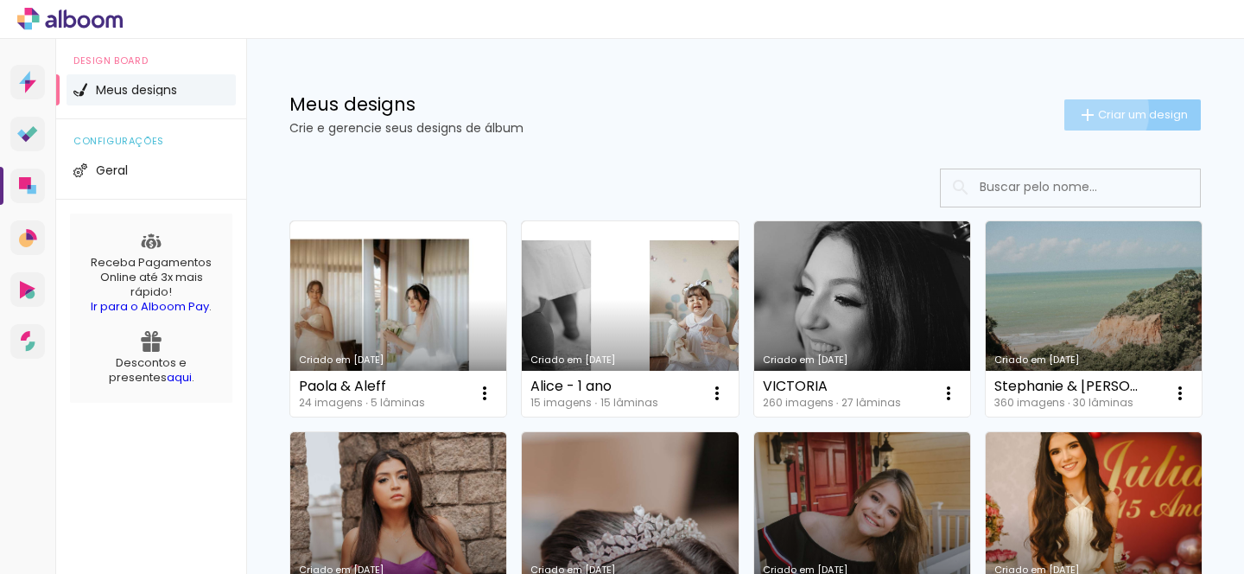
click at [1090, 111] on iron-icon at bounding box center [1088, 115] width 21 height 21
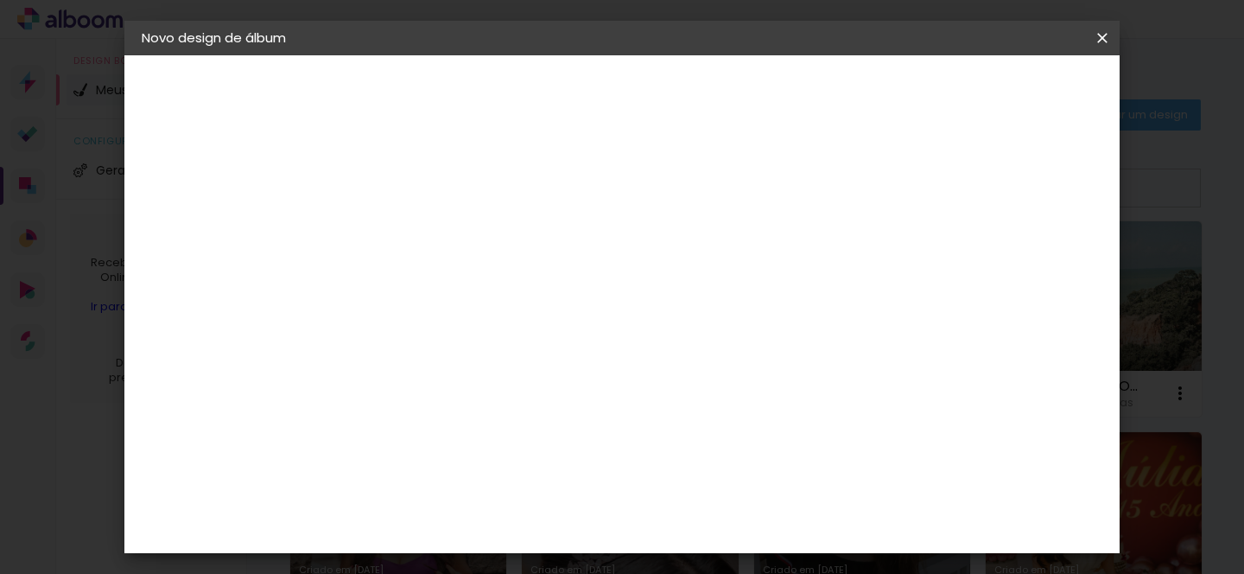
click at [424, 229] on input at bounding box center [424, 232] width 0 height 27
type input "Bruna e [PERSON_NAME]"
type paper-input "Bruna e [PERSON_NAME]"
click at [0, 0] on header "Informações Dê um título ao seu álbum. Avançar" at bounding box center [0, 0] width 0 height 0
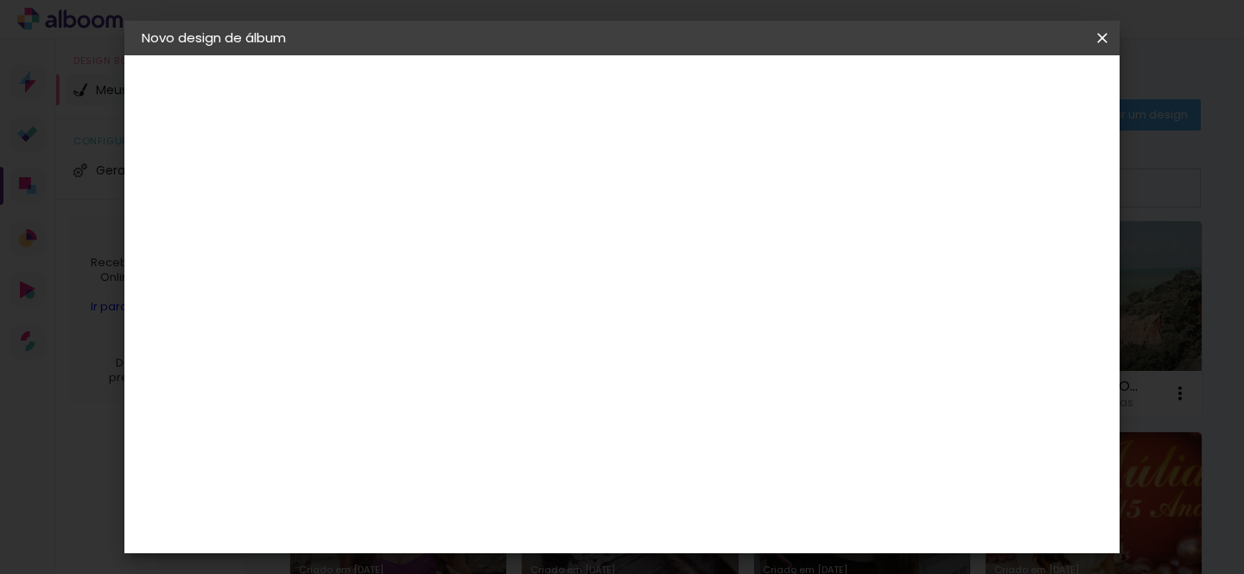
click at [0, 0] on slot "Avançar" at bounding box center [0, 0] width 0 height 0
click at [542, 274] on input "[GEOGRAPHIC_DATA]" at bounding box center [461, 276] width 161 height 22
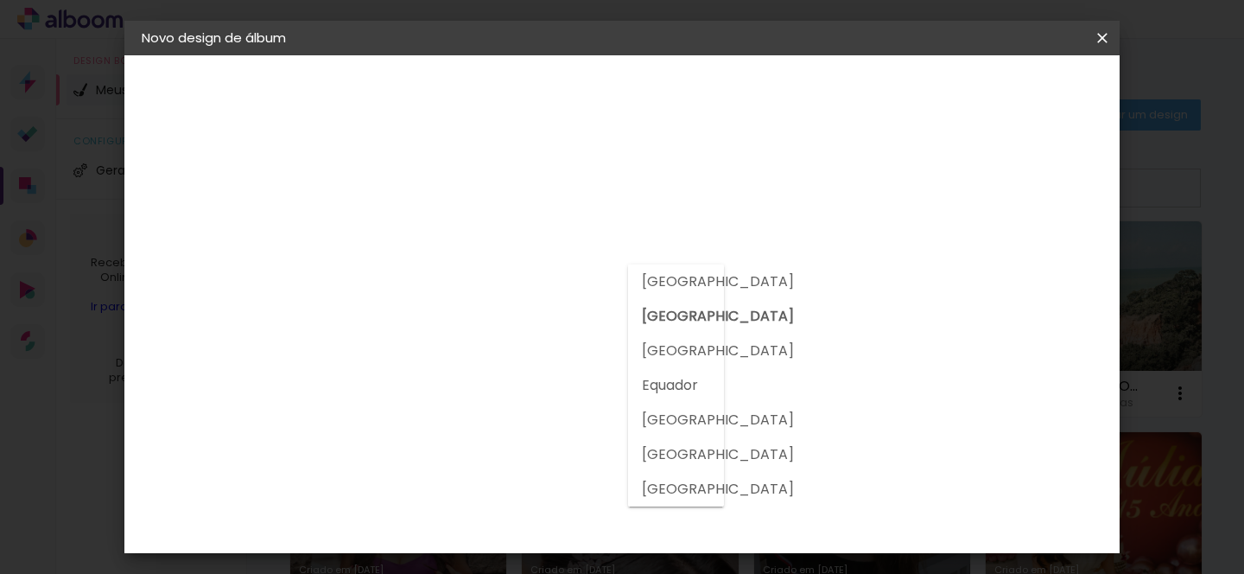
click at [0, 0] on slot "[GEOGRAPHIC_DATA]" at bounding box center [0, 0] width 0 height 0
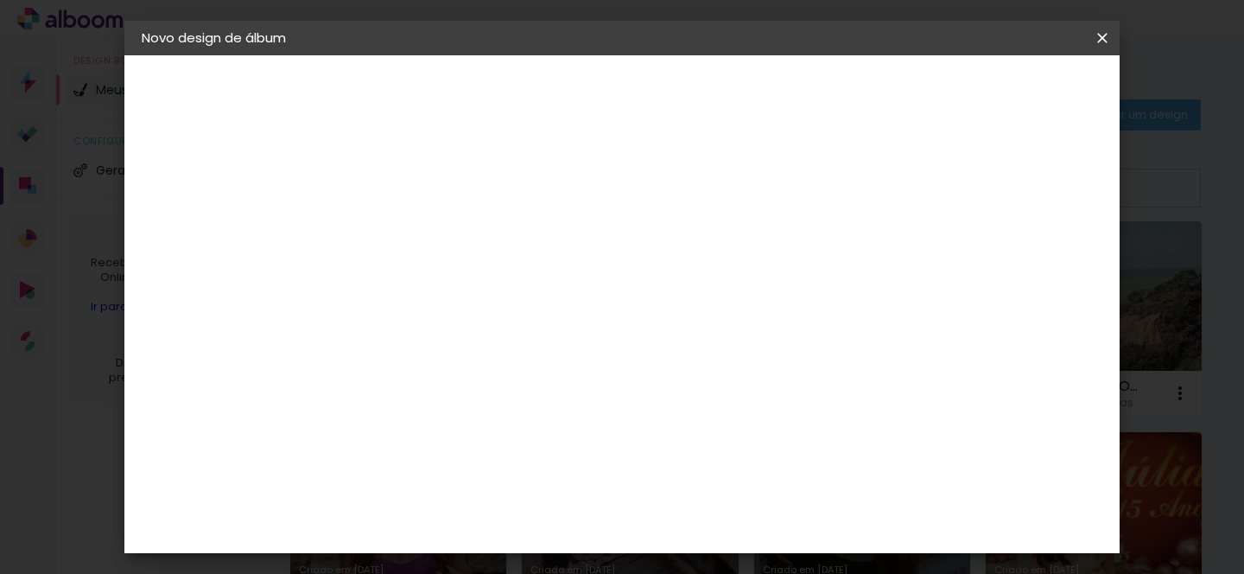
click at [517, 280] on input "[GEOGRAPHIC_DATA]" at bounding box center [449, 276] width 136 height 22
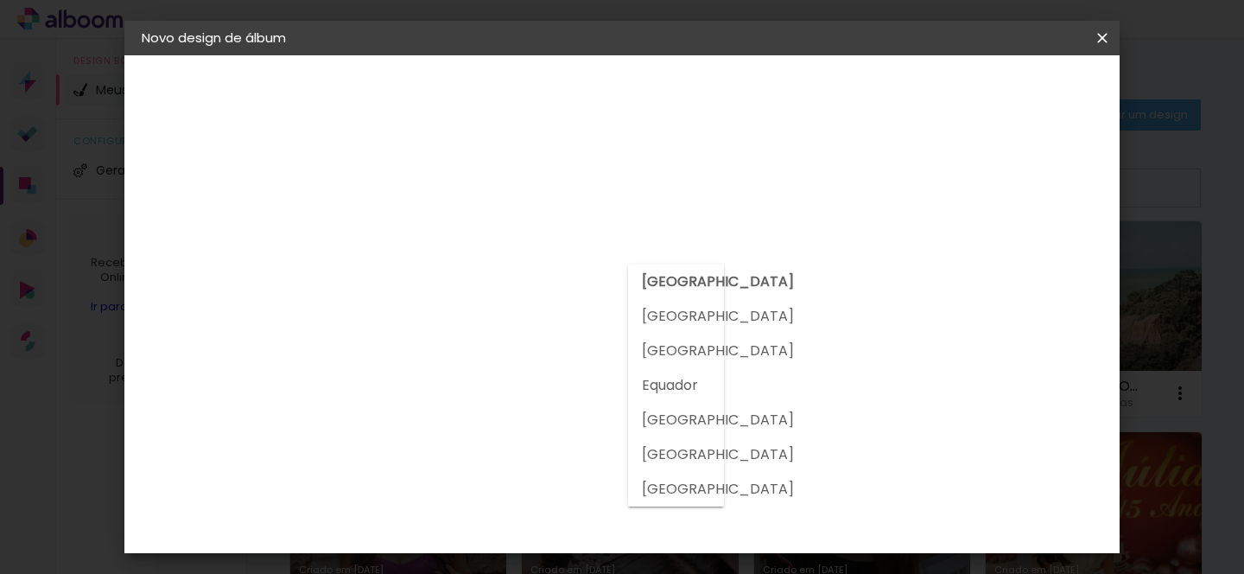
click at [0, 0] on slot "[GEOGRAPHIC_DATA]" at bounding box center [0, 0] width 0 height 0
type input "[GEOGRAPHIC_DATA]"
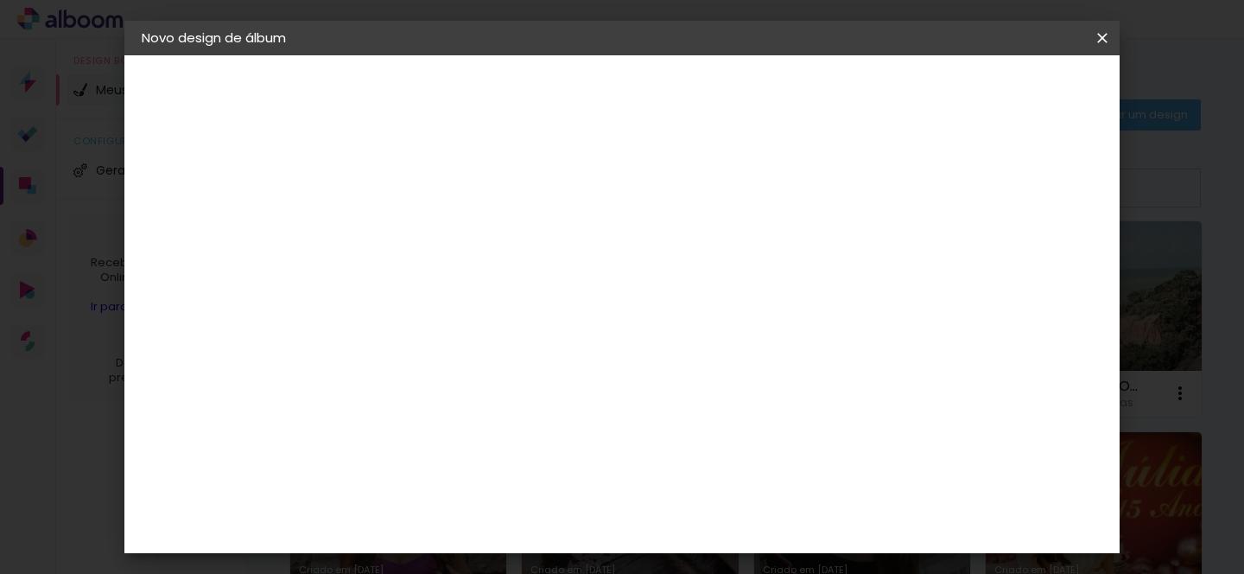
click at [556, 331] on input at bounding box center [468, 329] width 175 height 22
type input "dre"
type paper-input "dre"
click at [525, 391] on div "DreambooksPro" at bounding box center [469, 391] width 112 height 14
click at [0, 0] on slot "Avançar" at bounding box center [0, 0] width 0 height 0
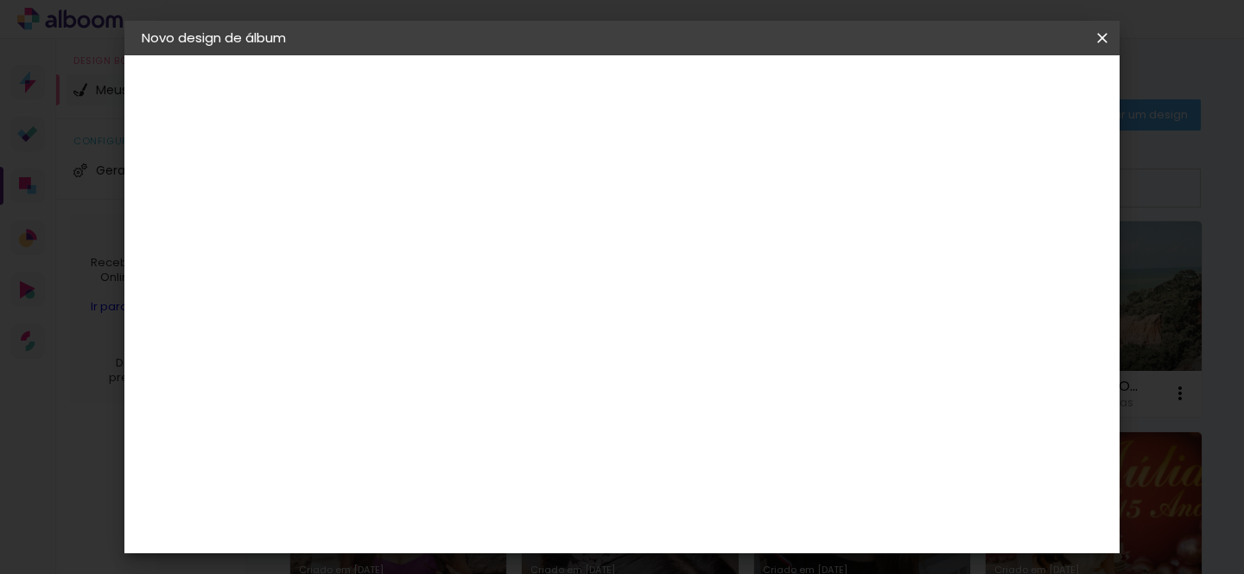
click at [492, 288] on input "text" at bounding box center [457, 301] width 67 height 27
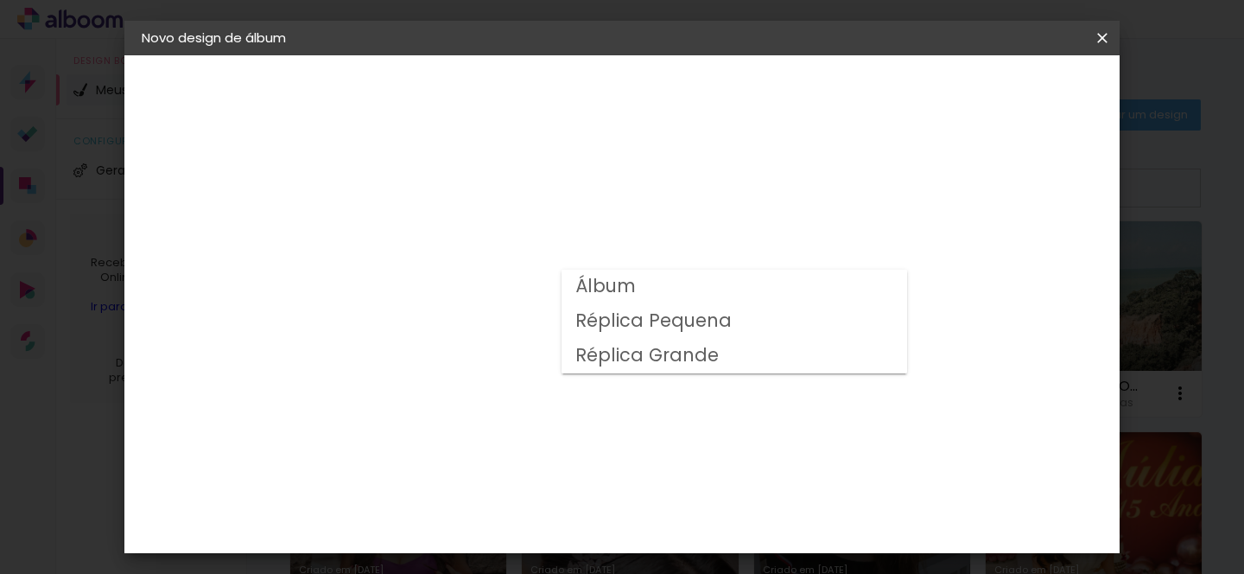
click at [757, 287] on paper-item "Álbum" at bounding box center [735, 287] width 346 height 35
type input "Álbum"
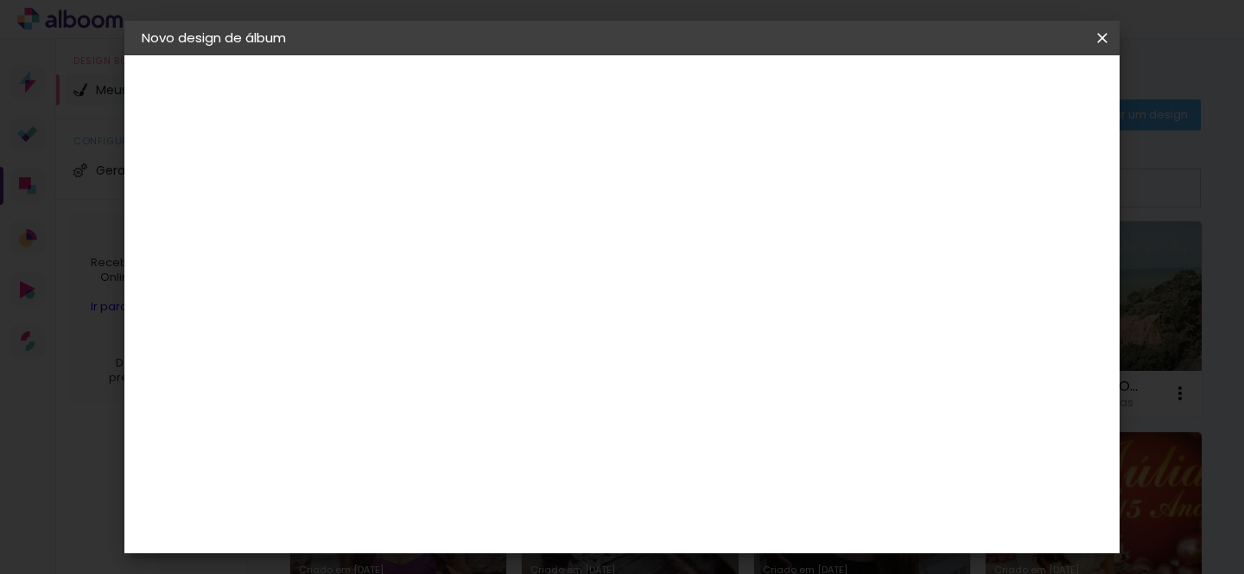
scroll to position [372, 0]
click at [541, 448] on span "30 × 30" at bounding box center [501, 465] width 80 height 35
click at [0, 0] on slot "Avançar" at bounding box center [0, 0] width 0 height 0
click at [783, 98] on span "Iniciar design" at bounding box center [754, 98] width 57 height 24
